Goal: Information Seeking & Learning: Check status

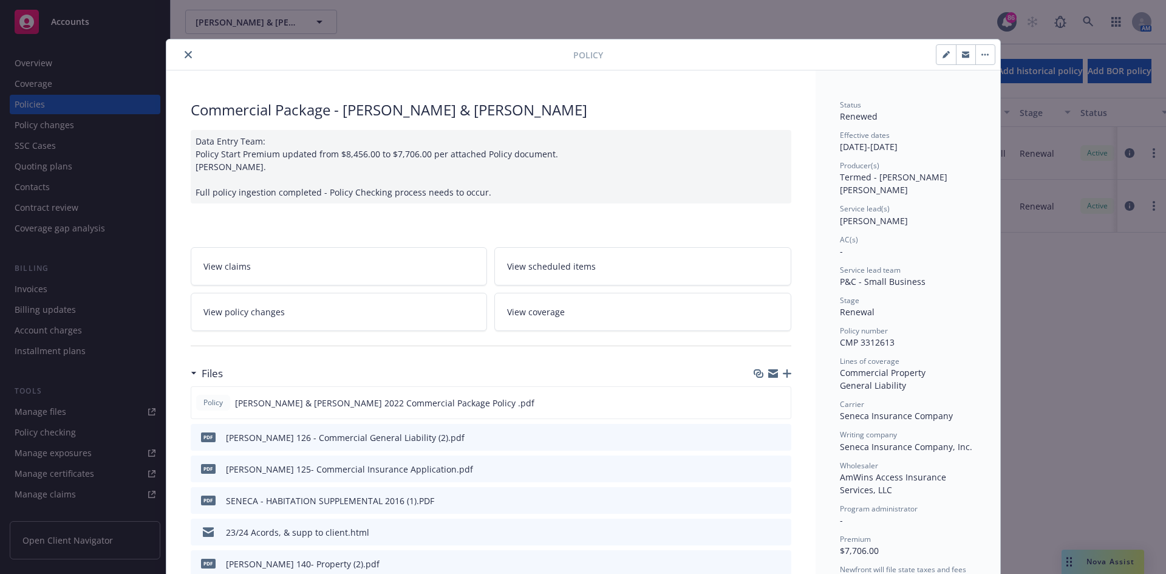
click at [187, 55] on icon "close" at bounding box center [188, 54] width 7 height 7
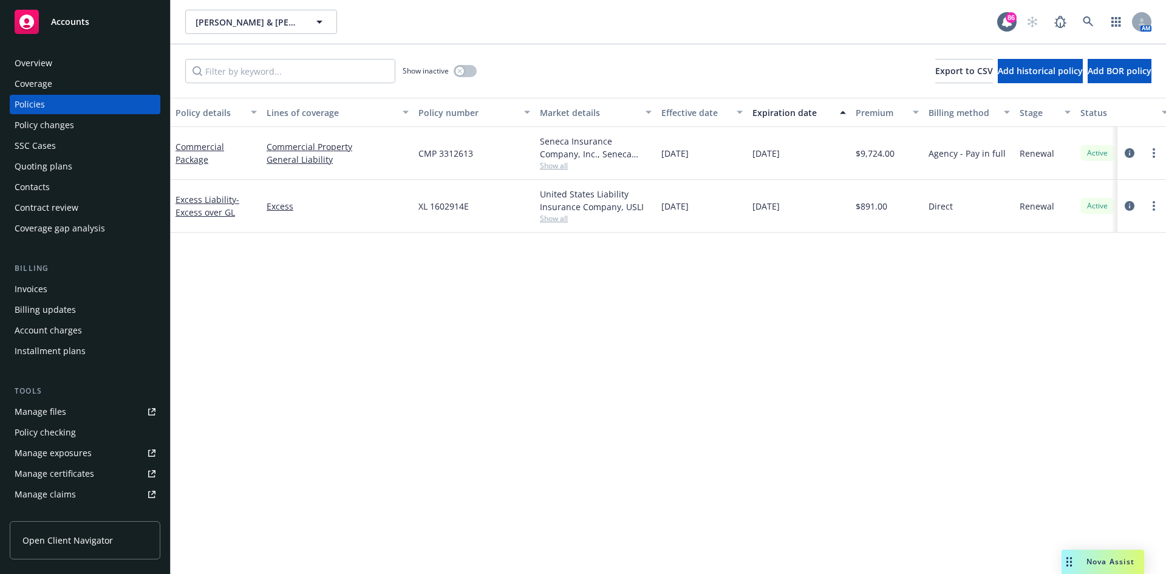
click at [63, 63] on div "Overview" at bounding box center [85, 62] width 141 height 19
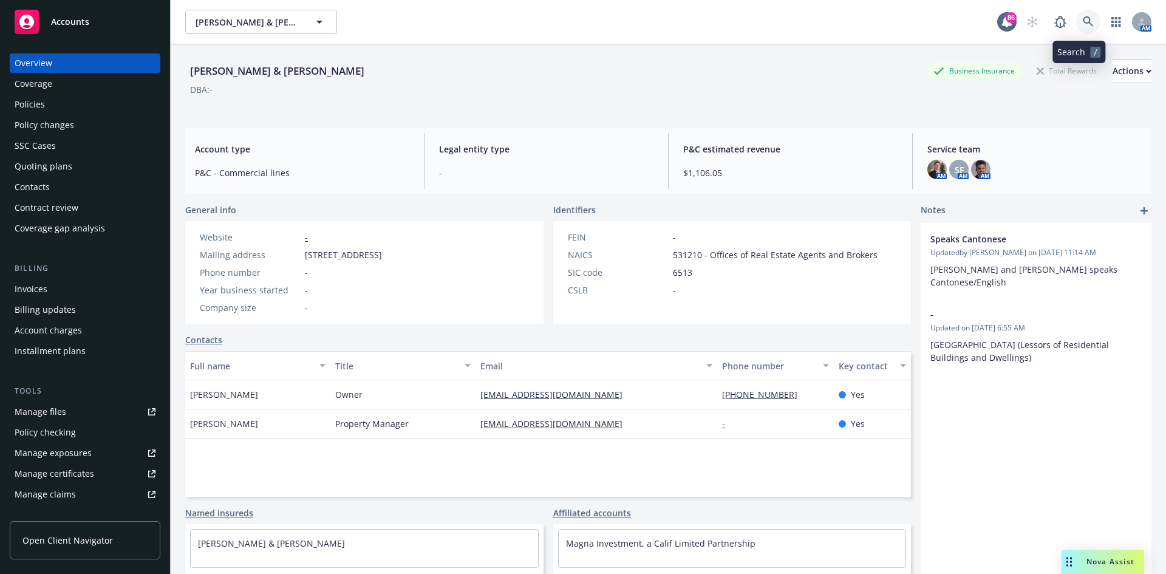
click at [1084, 26] on icon at bounding box center [1088, 21] width 11 height 11
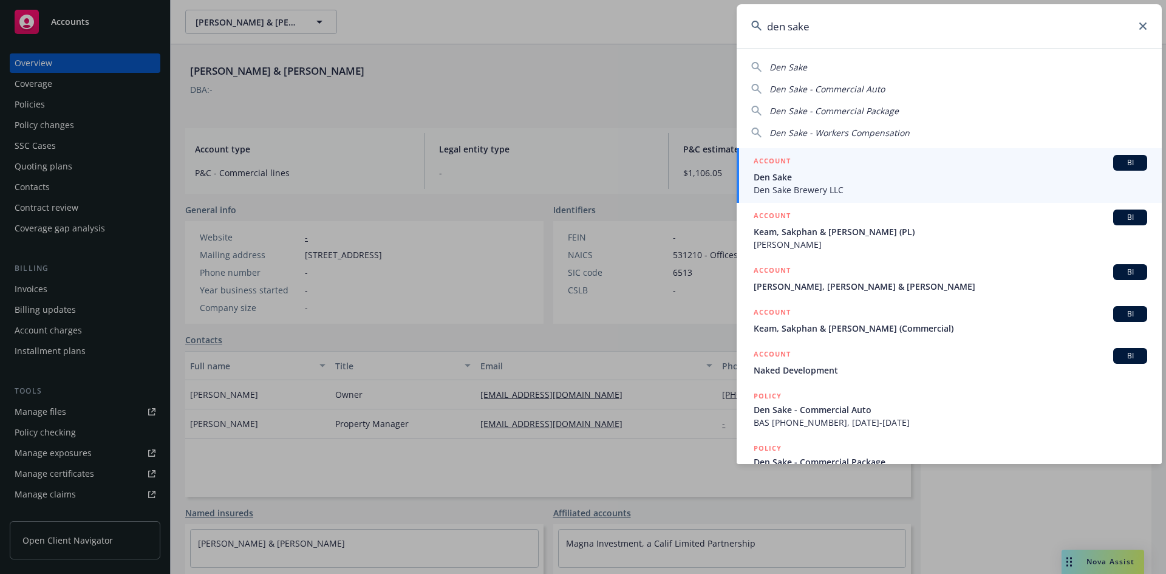
type input "den sake"
click at [766, 151] on link "ACCOUNT BI Den Sake Den Sake Brewery LLC" at bounding box center [949, 175] width 425 height 55
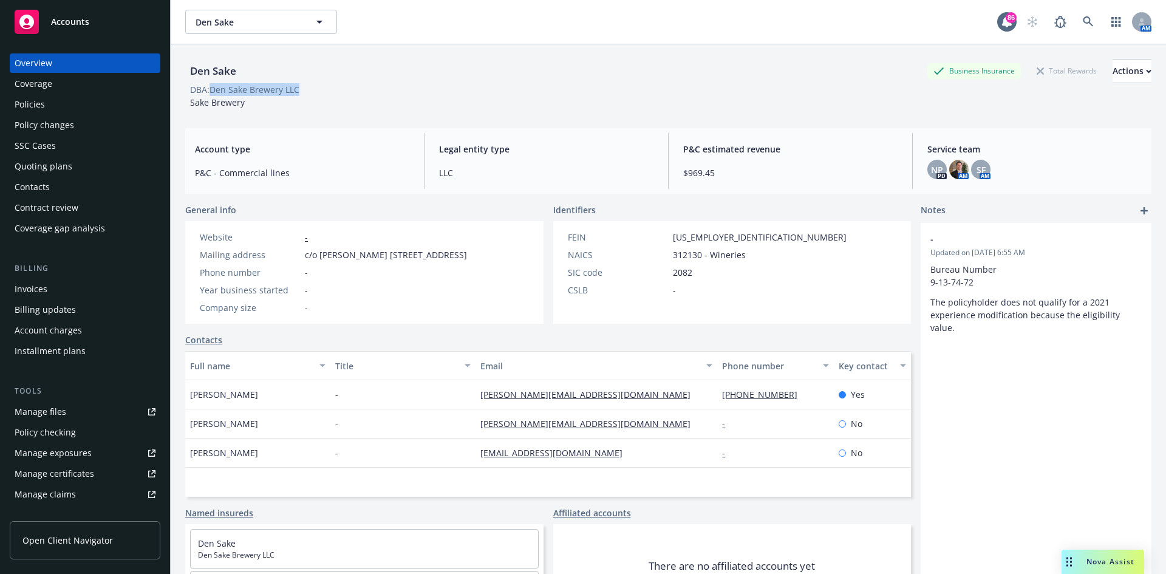
drag, startPoint x: 307, startPoint y: 90, endPoint x: 213, endPoint y: 92, distance: 93.6
click at [213, 92] on div "DBA: Den Sake Brewery LLC" at bounding box center [668, 89] width 967 height 13
copy div "Den Sake Brewery LLC"
drag, startPoint x: 388, startPoint y: 267, endPoint x: 401, endPoint y: 252, distance: 19.8
click at [401, 252] on span "c/o [PERSON_NAME] [STREET_ADDRESS]" at bounding box center [386, 254] width 162 height 13
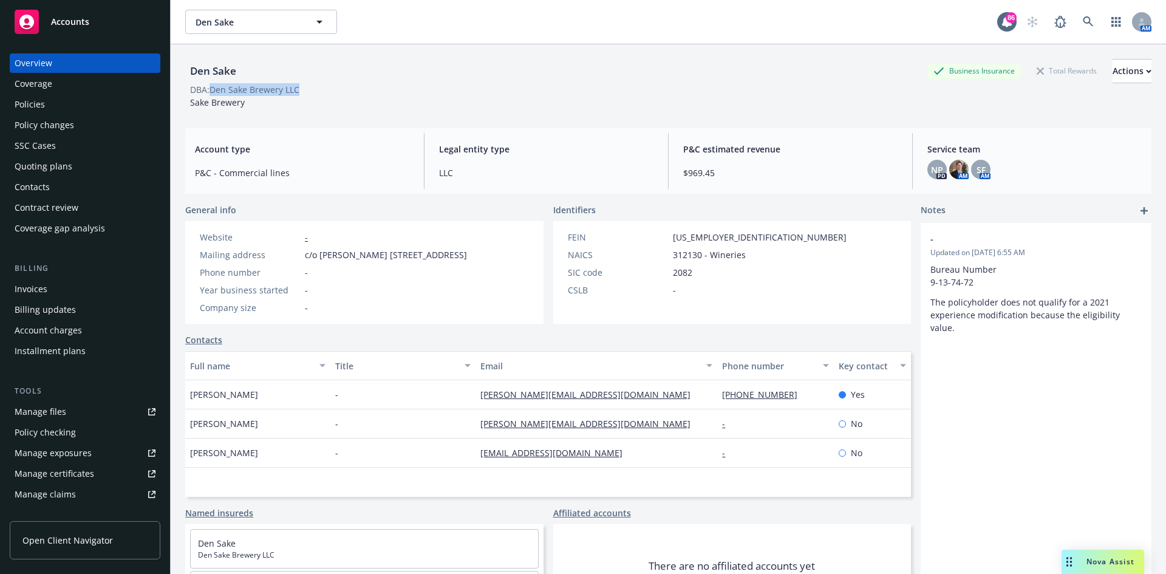
copy span "[STREET_ADDRESS]"
drag, startPoint x: 317, startPoint y: 91, endPoint x: 219, endPoint y: 89, distance: 97.8
click at [214, 89] on div "DBA: Den Sake Brewery LLC" at bounding box center [668, 89] width 967 height 13
copy div "Den Sake Brewery LLC"
click at [27, 100] on div "Policies" at bounding box center [30, 104] width 30 height 19
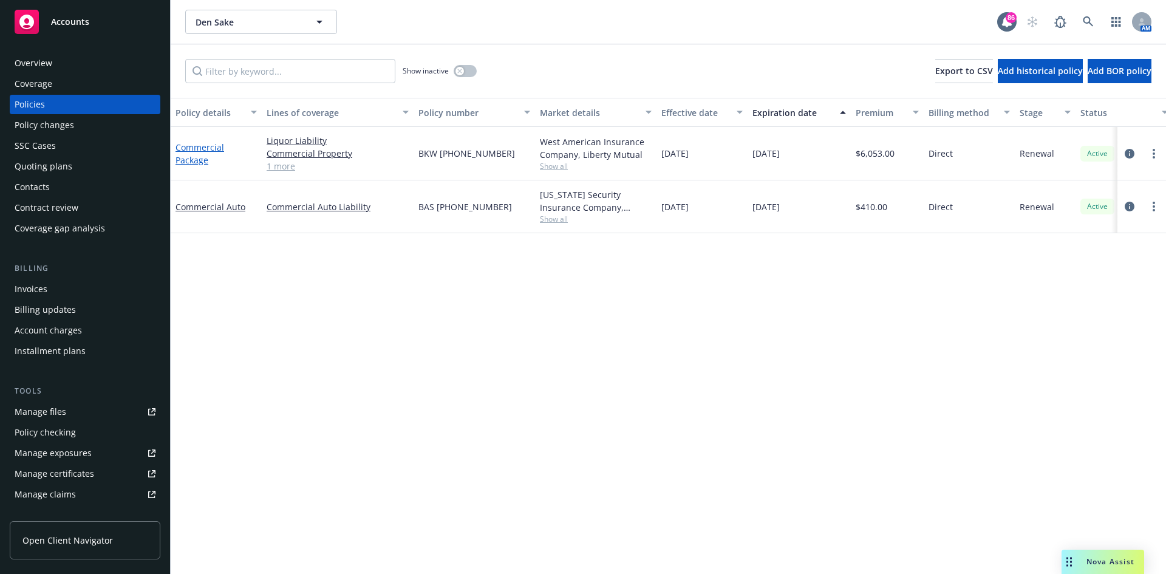
click at [185, 148] on link "Commercial Package" at bounding box center [200, 154] width 49 height 24
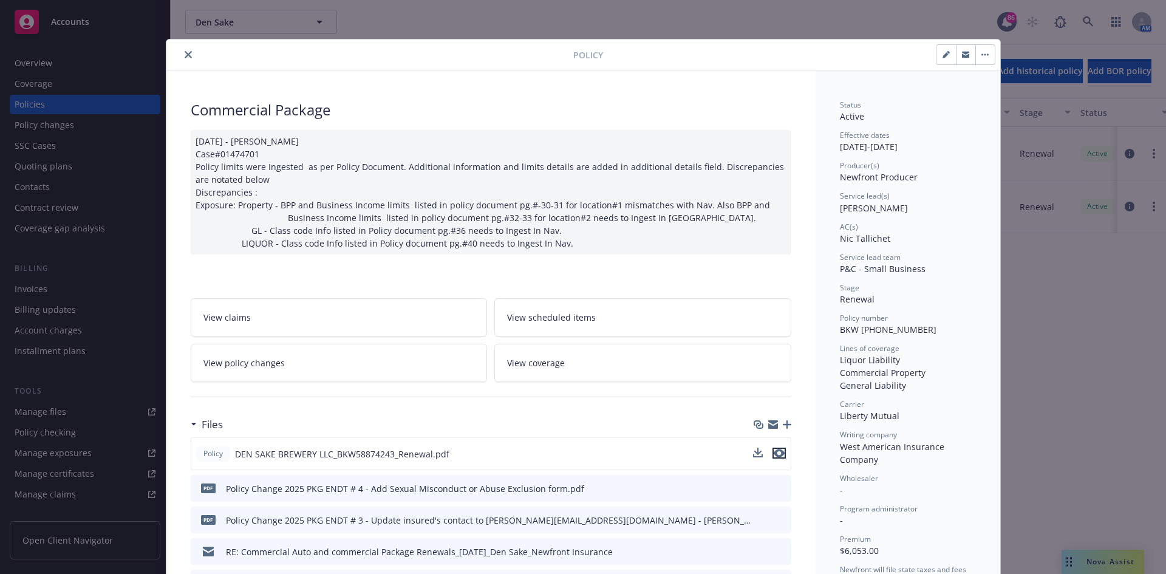
click at [774, 453] on icon "preview file" at bounding box center [779, 453] width 11 height 9
click at [185, 54] on icon "close" at bounding box center [188, 54] width 7 height 7
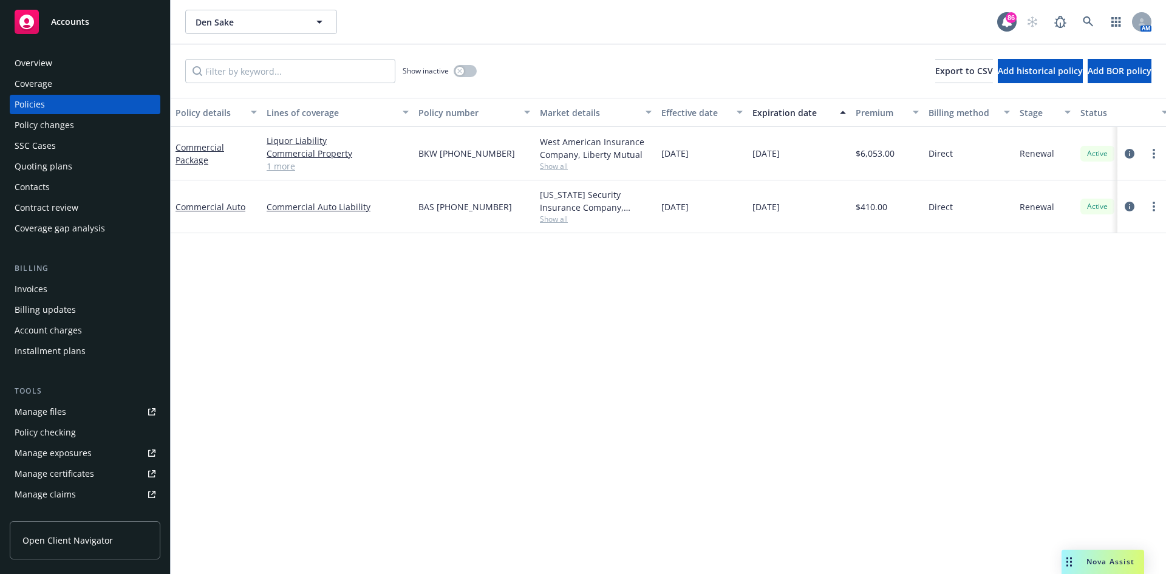
click at [726, 411] on div "Policy details Lines of coverage Policy number Market details Effective date Ex…" at bounding box center [669, 336] width 996 height 476
click at [196, 149] on link "Commercial Package" at bounding box center [200, 154] width 49 height 24
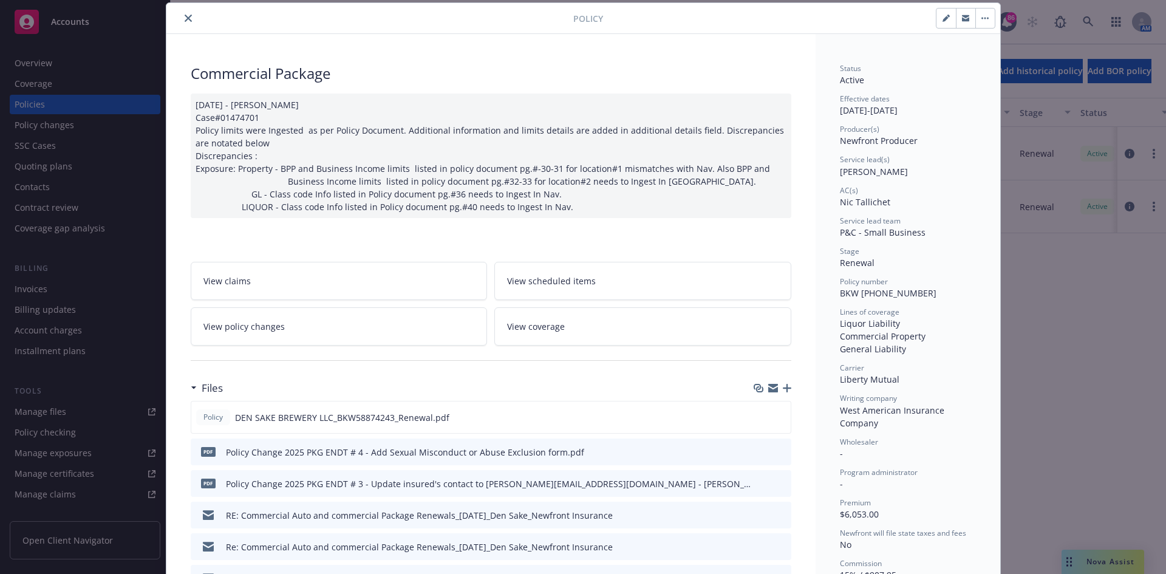
scroll to position [219, 0]
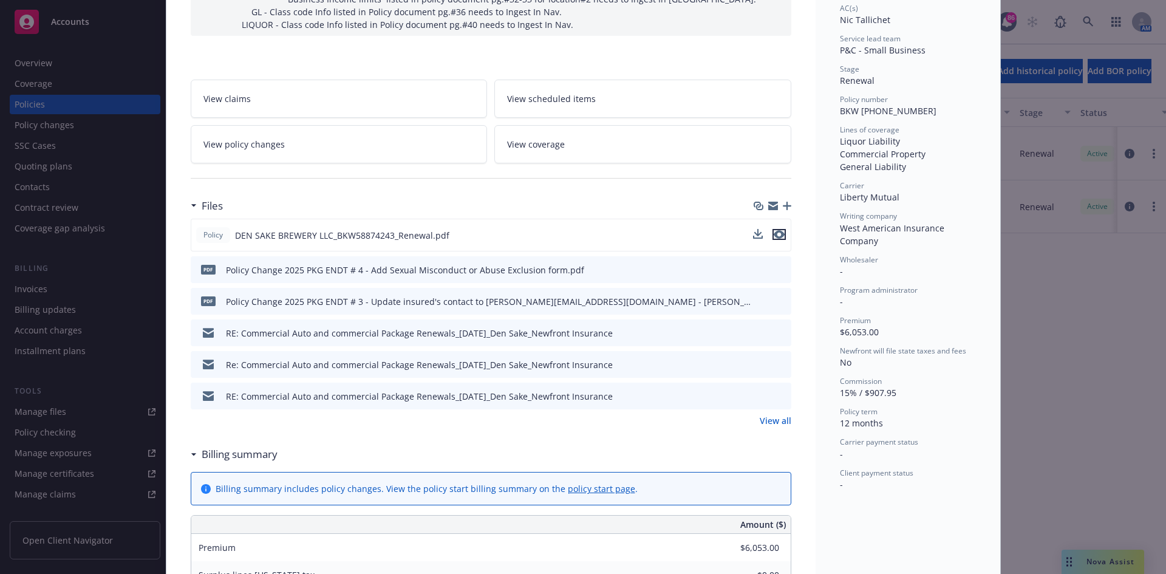
click at [775, 232] on icon "preview file" at bounding box center [779, 234] width 11 height 9
